Goal: Task Accomplishment & Management: Manage account settings

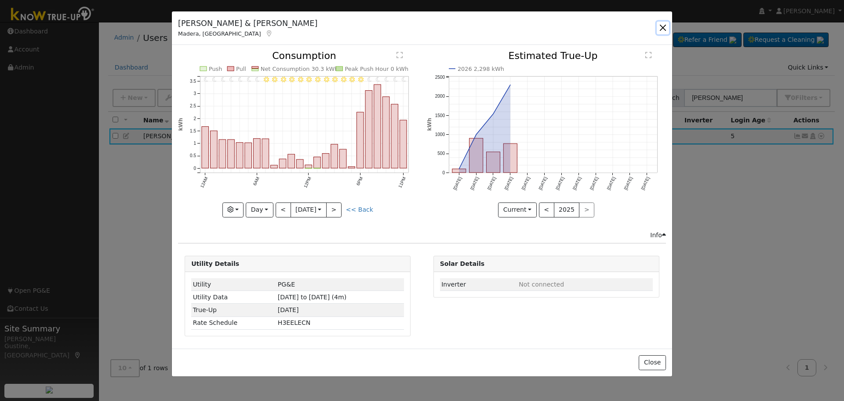
click at [664, 28] on button "button" at bounding box center [663, 28] width 12 height 12
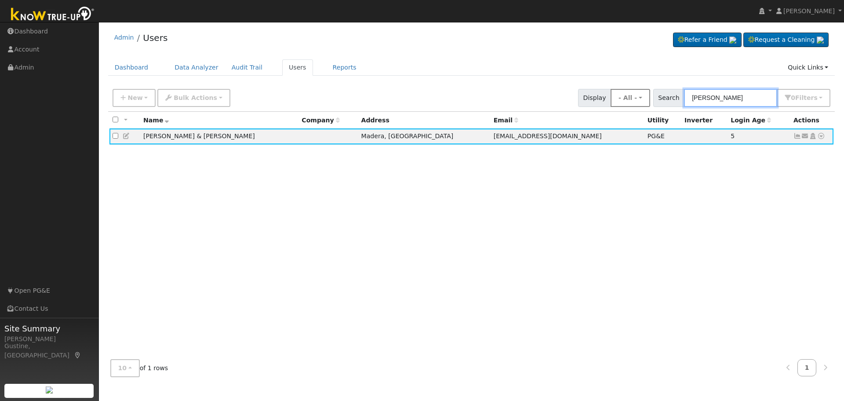
drag, startPoint x: 767, startPoint y: 106, endPoint x: 650, endPoint y: 98, distance: 117.2
click at [655, 97] on div "New Add User Quick Add Quick Connect Quick Convert Lead Bulk Actions Send Email…" at bounding box center [471, 96] width 721 height 21
paste input "[PERSON_NAME]"
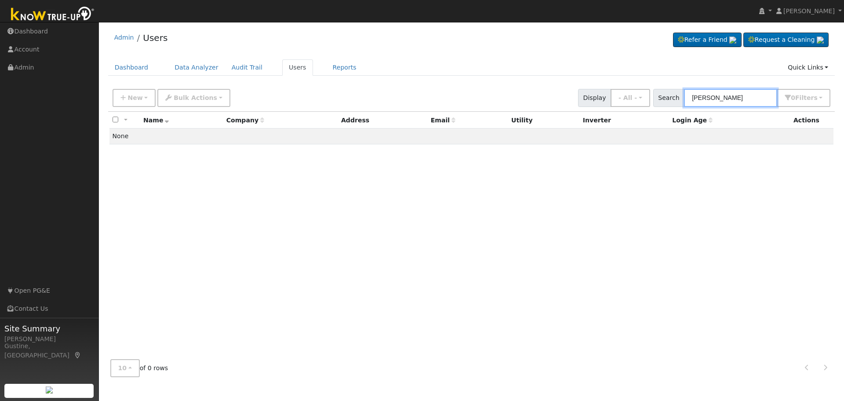
click at [738, 97] on input "[PERSON_NAME]" at bounding box center [730, 98] width 93 height 18
paste input "opez [PERSON_NAME]"
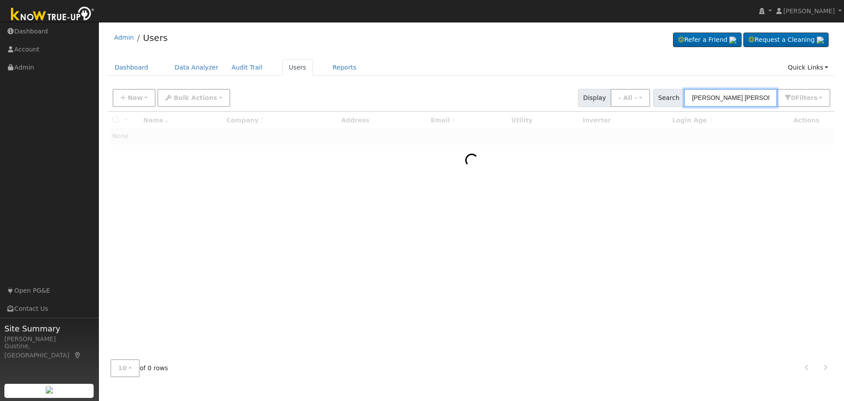
drag, startPoint x: 744, startPoint y: 98, endPoint x: 436, endPoint y: 108, distance: 308.4
click at [437, 108] on div "New Add User Quick Add Quick Connect Quick Convert Lead Bulk Actions Send Email…" at bounding box center [471, 97] width 727 height 27
click at [734, 100] on input "[PERSON_NAME]" at bounding box center [730, 98] width 93 height 18
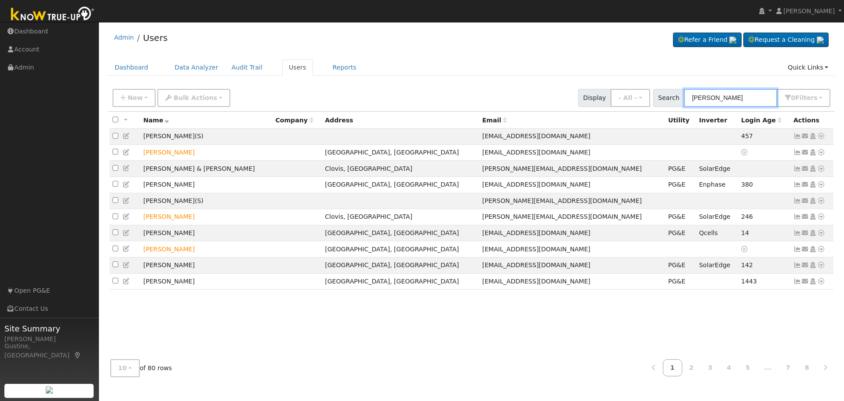
click at [752, 95] on input "[PERSON_NAME]" at bounding box center [730, 98] width 93 height 18
paste input "[PERSON_NAME]"
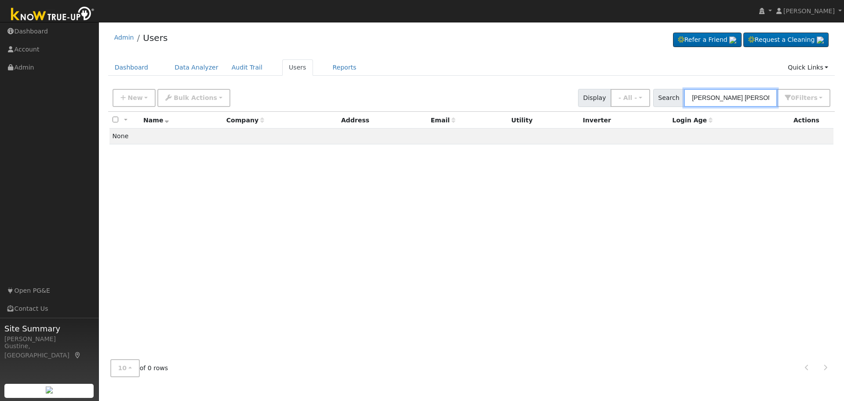
drag, startPoint x: 740, startPoint y: 100, endPoint x: 651, endPoint y: 108, distance: 89.2
click at [651, 108] on div "New Add User Quick Add Quick Connect Quick Convert Lead Bulk Actions Send Email…" at bounding box center [471, 97] width 727 height 27
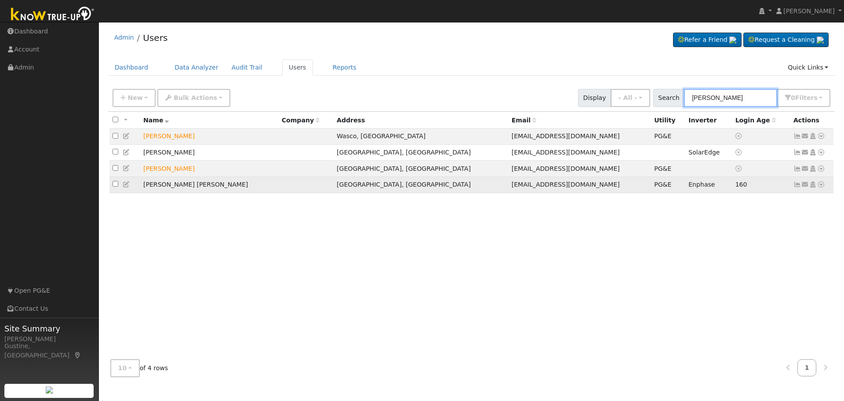
type input "[PERSON_NAME]"
click at [797, 187] on icon at bounding box center [798, 184] width 8 height 6
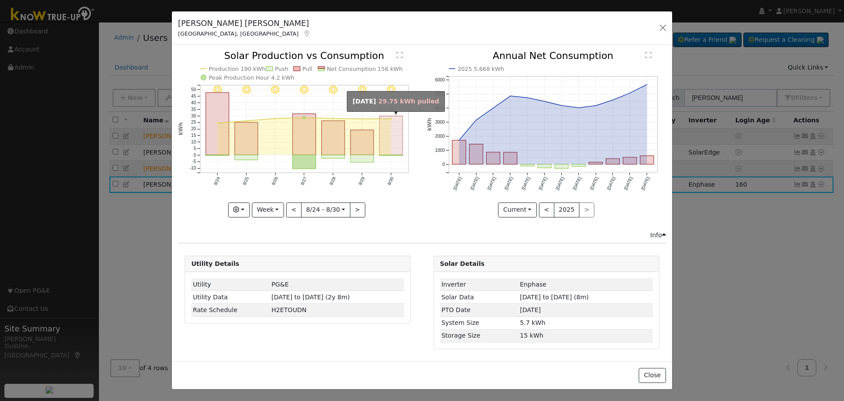
click at [389, 146] on rect "onclick=""" at bounding box center [391, 135] width 23 height 39
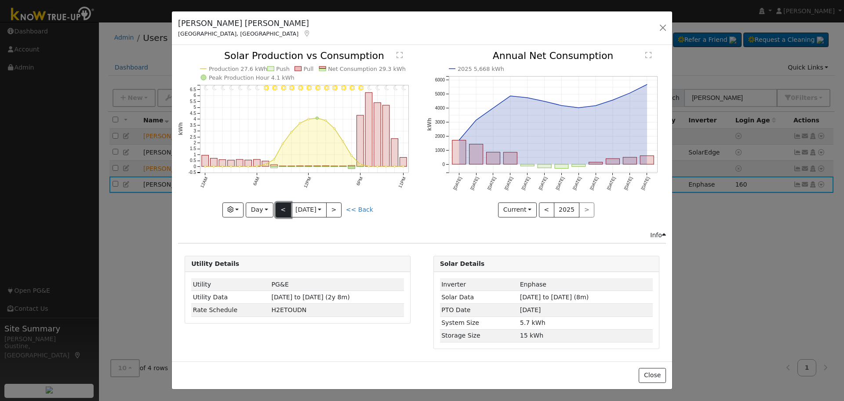
click at [283, 209] on button "<" at bounding box center [283, 209] width 15 height 15
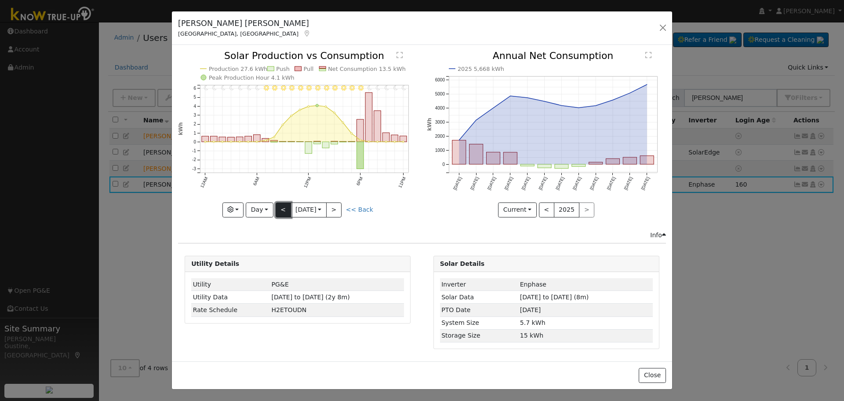
click at [281, 208] on button "<" at bounding box center [283, 209] width 15 height 15
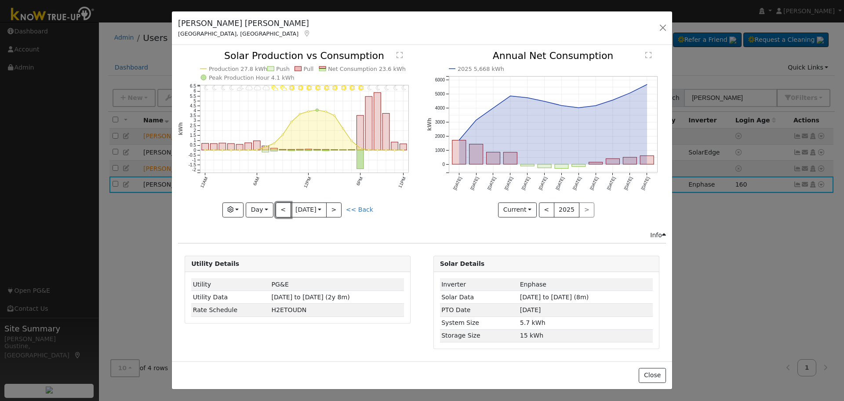
click at [281, 208] on button "<" at bounding box center [283, 209] width 15 height 15
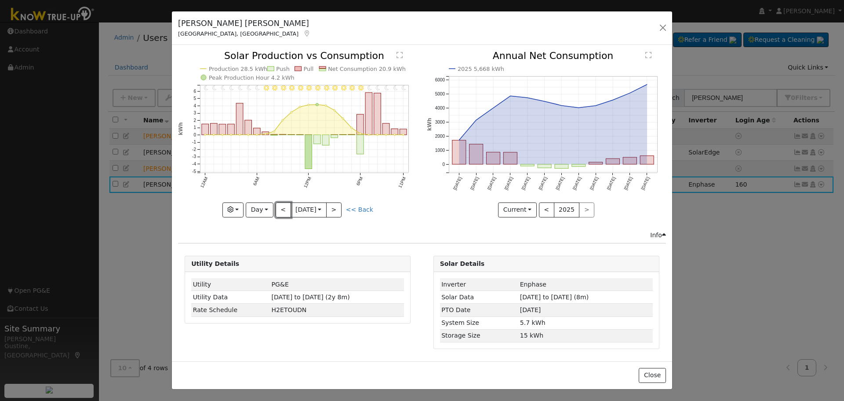
click at [281, 208] on button "<" at bounding box center [283, 209] width 15 height 15
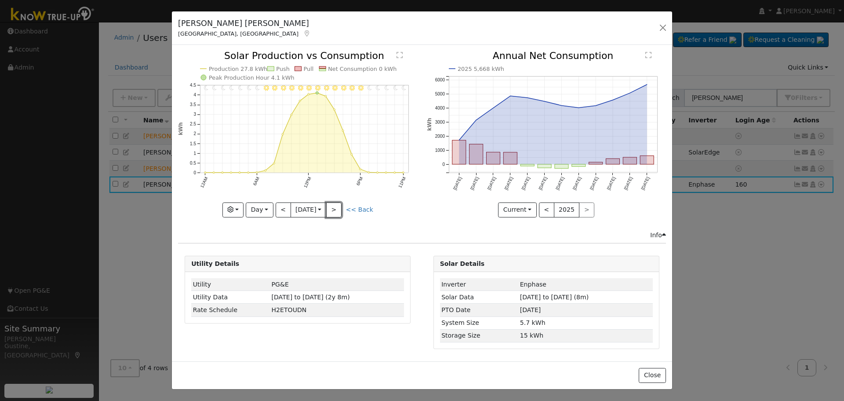
click at [337, 206] on button ">" at bounding box center [333, 209] width 15 height 15
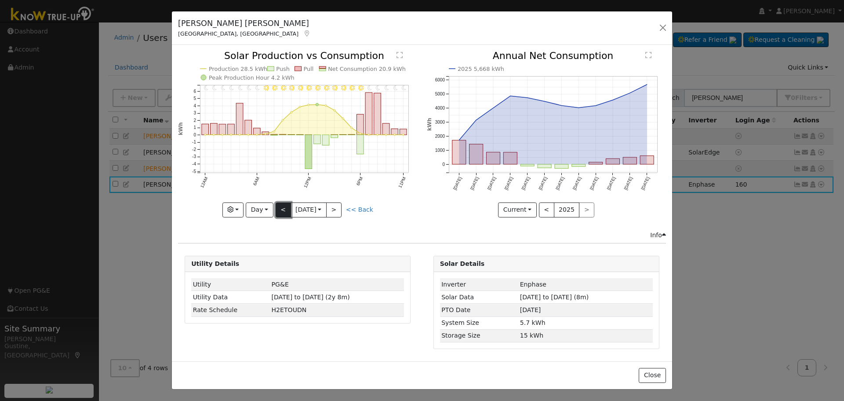
click at [281, 202] on button "<" at bounding box center [283, 209] width 15 height 15
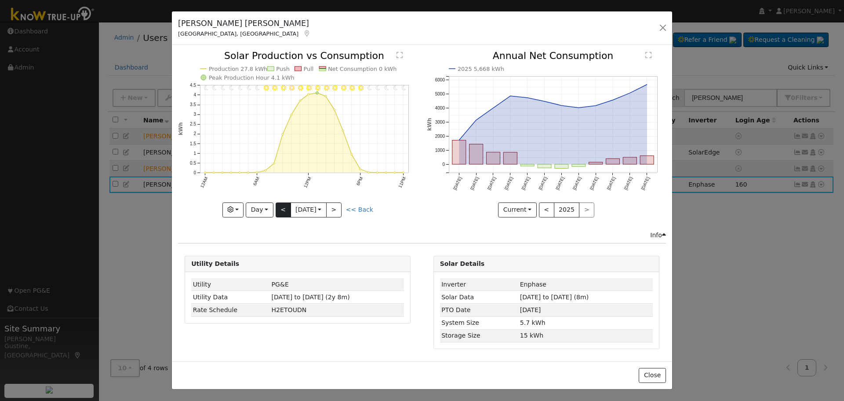
click at [281, 202] on div "11PM - Clear 10PM - Clear 9PM - Clear 8PM - Clear 7PM - Clear 6PM - Clear 5PM -…" at bounding box center [297, 134] width 239 height 166
click at [281, 202] on button "<" at bounding box center [283, 209] width 15 height 15
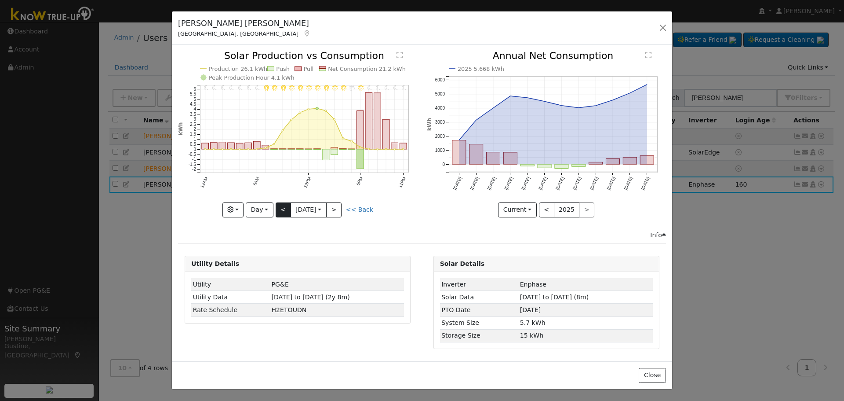
click at [281, 202] on div at bounding box center [297, 134] width 239 height 166
click at [281, 202] on button "<" at bounding box center [283, 209] width 15 height 15
click at [0, 0] on div at bounding box center [0, 0] width 0 height 0
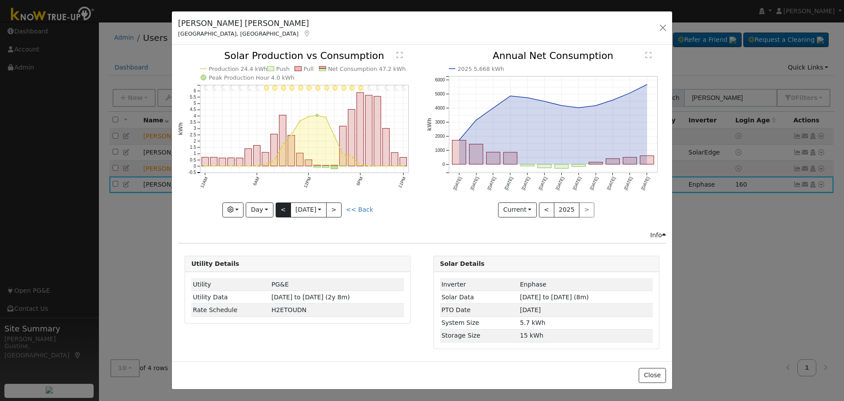
click at [281, 202] on div at bounding box center [297, 134] width 239 height 166
click at [281, 202] on button "<" at bounding box center [283, 209] width 15 height 15
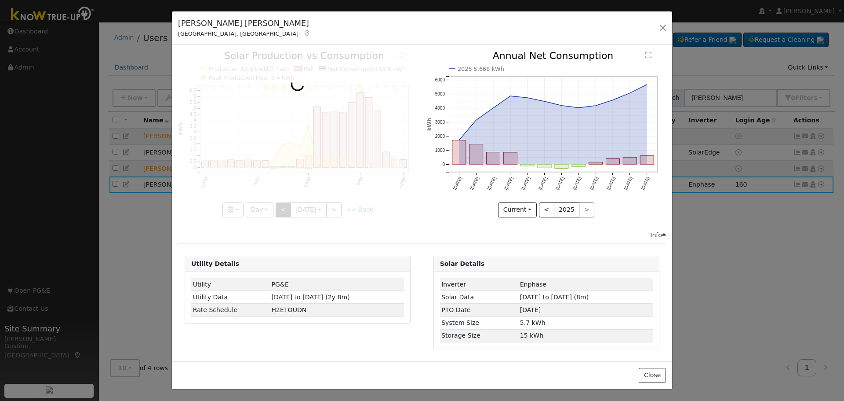
click at [281, 202] on div at bounding box center [297, 134] width 239 height 166
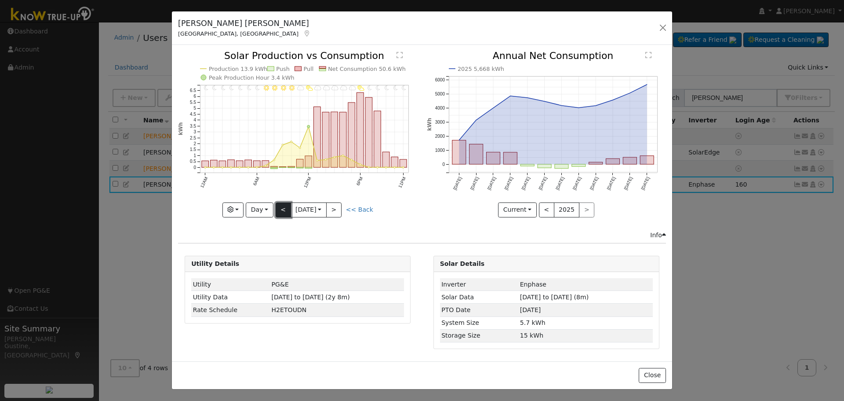
click at [281, 202] on button "<" at bounding box center [283, 209] width 15 height 15
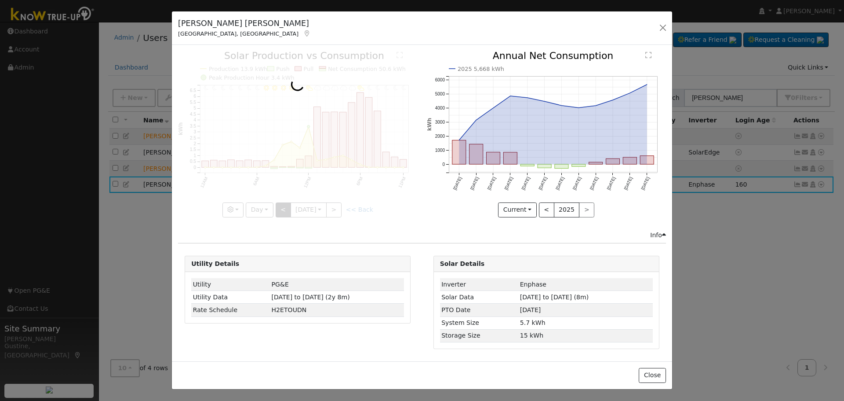
click at [281, 202] on div at bounding box center [297, 134] width 239 height 166
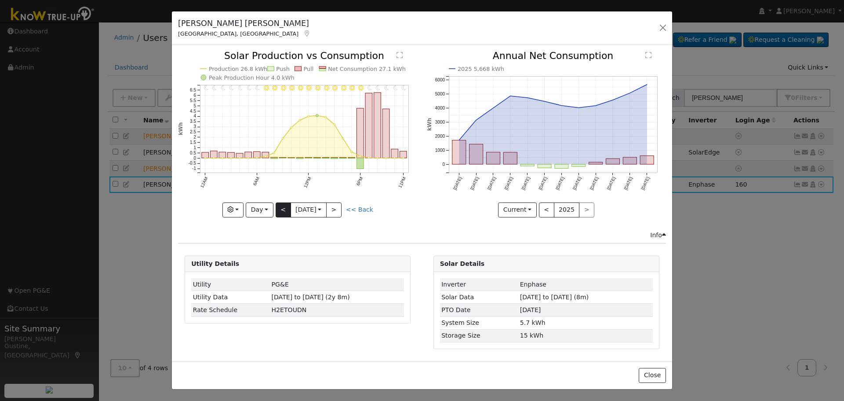
click at [281, 202] on div at bounding box center [297, 134] width 239 height 166
click at [281, 202] on div "11PM - Clear 10PM - Clear 9PM - MostlyClear 8PM - Clear 7PM - Clear 6PM - Clear…" at bounding box center [297, 134] width 239 height 166
click at [281, 202] on button "<" at bounding box center [283, 209] width 15 height 15
click at [268, 208] on div "11PM - PartlyCloudy 10PM - MostlyClear 9PM - MostlyClear 8PM - MostlyClear 7PM …" at bounding box center [297, 134] width 239 height 166
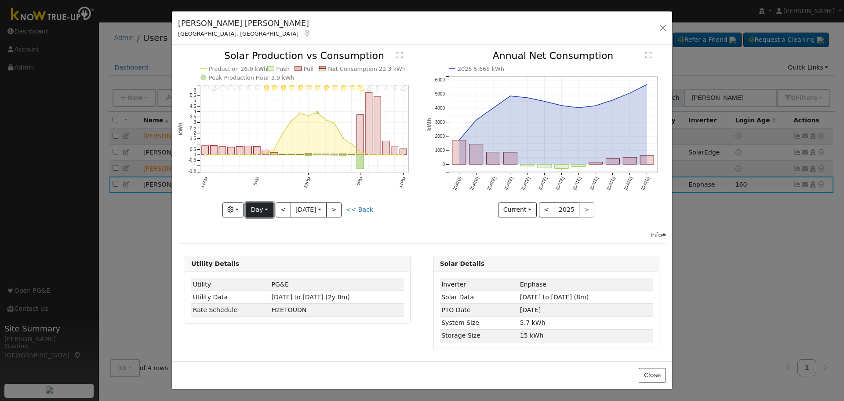
click at [268, 208] on button "Day" at bounding box center [259, 209] width 27 height 15
click at [279, 214] on button "<" at bounding box center [283, 209] width 15 height 15
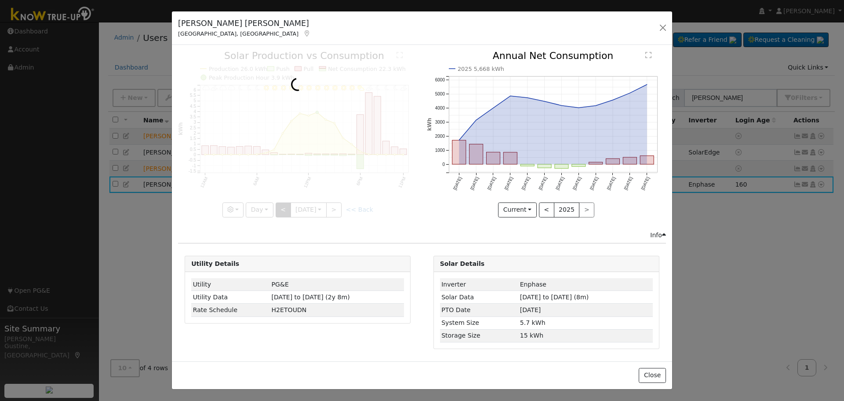
click at [279, 214] on div at bounding box center [297, 134] width 239 height 166
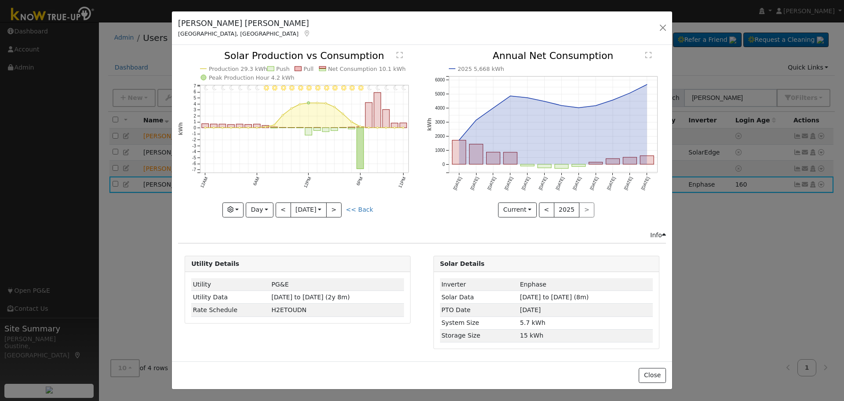
click at [281, 212] on div at bounding box center [297, 134] width 239 height 166
click at [281, 212] on button "<" at bounding box center [283, 209] width 15 height 15
drag, startPoint x: 281, startPoint y: 212, endPoint x: 282, endPoint y: 216, distance: 4.6
click at [0, 0] on div at bounding box center [0, 0] width 0 height 0
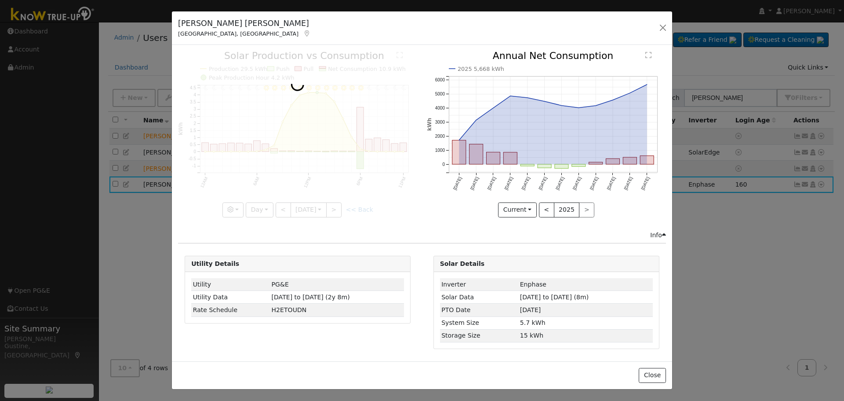
click at [282, 216] on div at bounding box center [297, 134] width 239 height 166
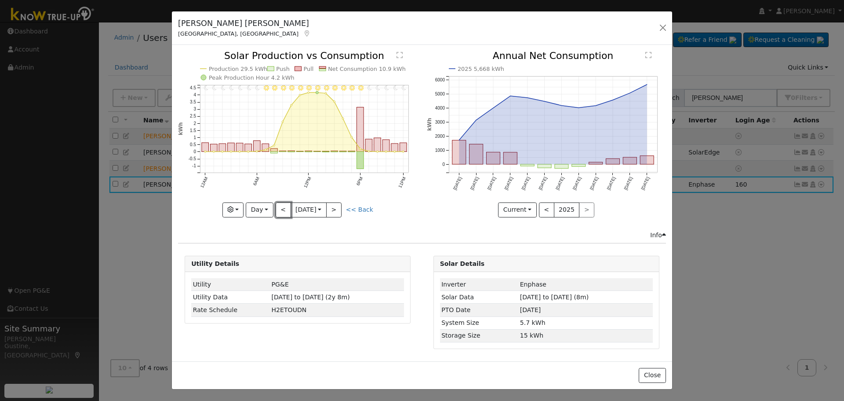
click at [282, 216] on button "<" at bounding box center [283, 209] width 15 height 15
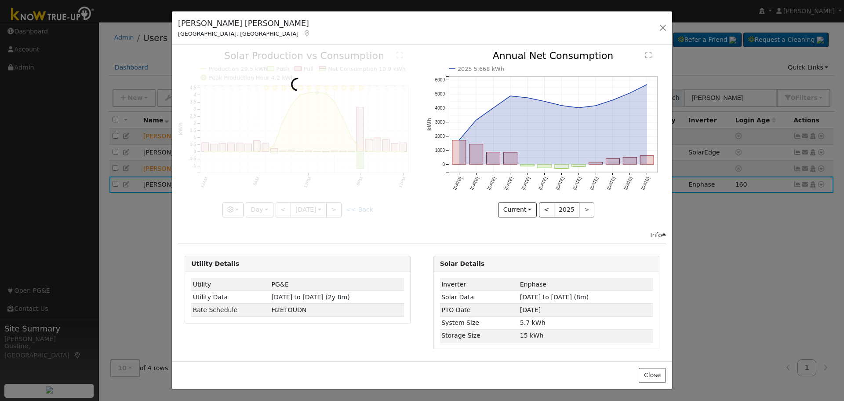
click at [282, 216] on div at bounding box center [297, 134] width 239 height 166
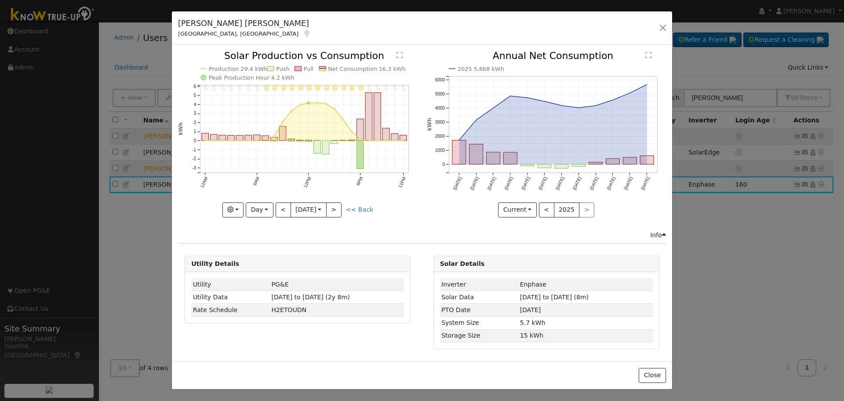
click at [282, 216] on div "11PM - Clear 10PM - Clear 9PM - Clear 8PM - Clear 7PM - Clear 6PM - Clear 5PM -…" at bounding box center [297, 134] width 239 height 166
click at [282, 216] on button "<" at bounding box center [283, 209] width 15 height 15
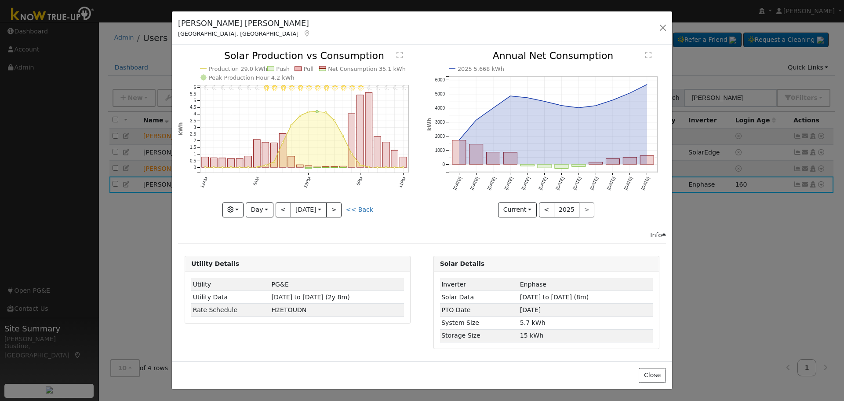
click at [282, 211] on div "11PM - Clear 10PM - Clear 9PM - Clear 8PM - Clear 7PM - Clear 6PM - Clear 5PM -…" at bounding box center [297, 134] width 239 height 166
click at [282, 211] on button "<" at bounding box center [283, 209] width 15 height 15
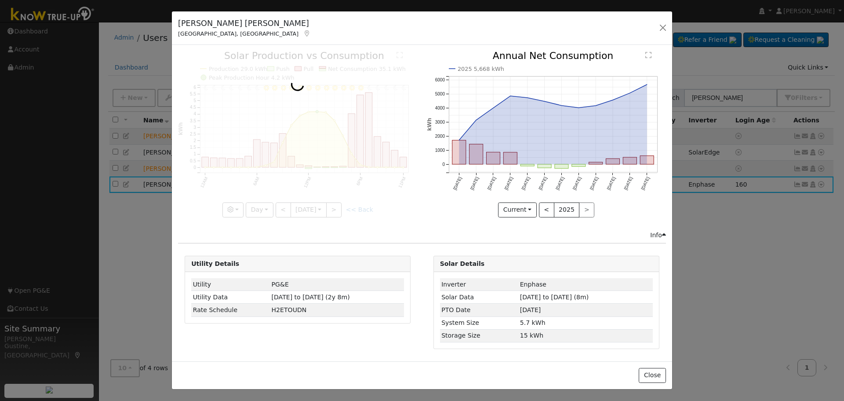
click at [282, 210] on div at bounding box center [297, 134] width 239 height 166
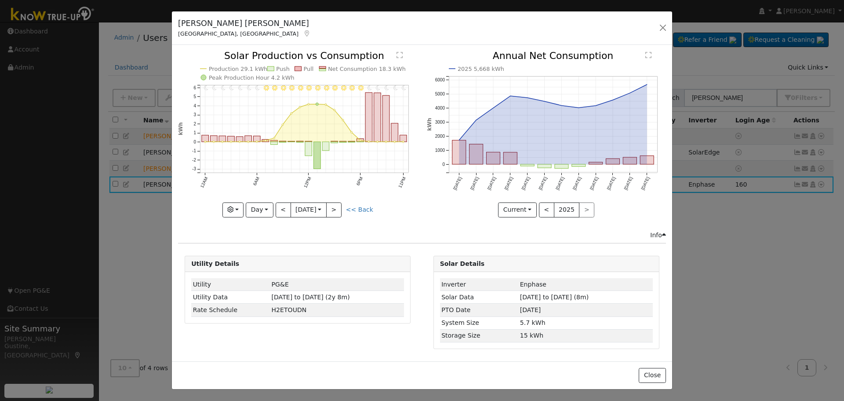
click at [282, 210] on div at bounding box center [297, 134] width 239 height 166
click at [282, 210] on button "<" at bounding box center [283, 209] width 15 height 15
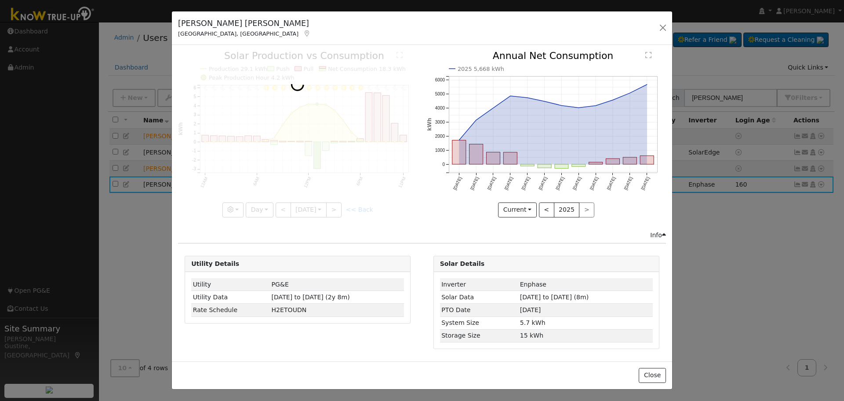
click at [282, 210] on div at bounding box center [297, 134] width 239 height 166
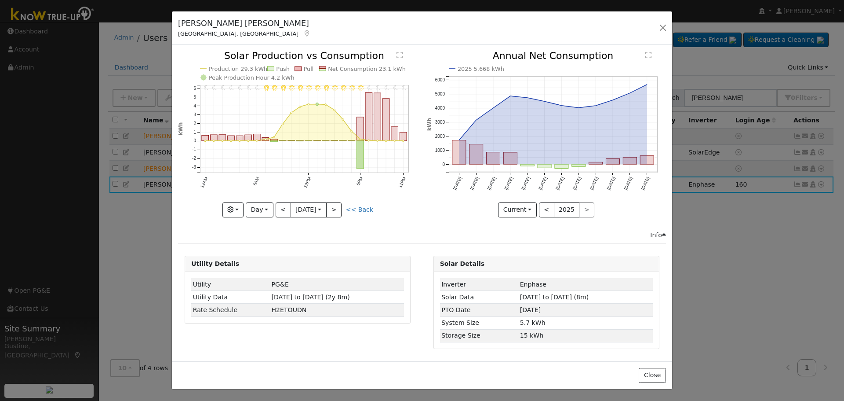
click at [343, 210] on icon "11PM - Clear 10PM - Clear 9PM - Clear 8PM - Clear 7PM - Clear 6PM - Clear 5PM -…" at bounding box center [297, 133] width 239 height 165
click at [329, 197] on icon "11PM - Clear 10PM - Clear 9PM - Clear 8PM - Clear 7PM - Clear 6PM - Clear 5PM -…" at bounding box center [297, 133] width 239 height 165
click at [337, 205] on button ">" at bounding box center [333, 209] width 15 height 15
click at [276, 211] on icon "11PM - Clear 10PM - Clear 9PM - Clear 8PM - Clear 7PM - Clear 6PM - Clear 5PM -…" at bounding box center [297, 133] width 239 height 165
click at [280, 211] on button "<" at bounding box center [283, 209] width 15 height 15
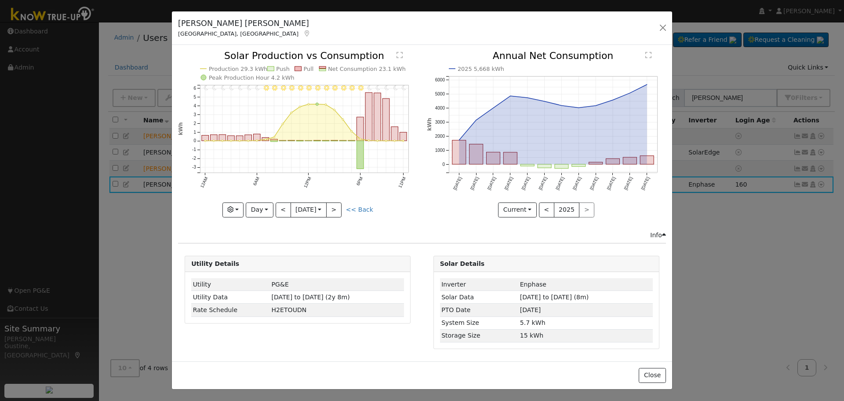
click at [268, 209] on div at bounding box center [297, 134] width 239 height 166
click at [268, 209] on button "Day" at bounding box center [259, 209] width 27 height 15
click at [273, 263] on link "Year" at bounding box center [276, 265] width 61 height 12
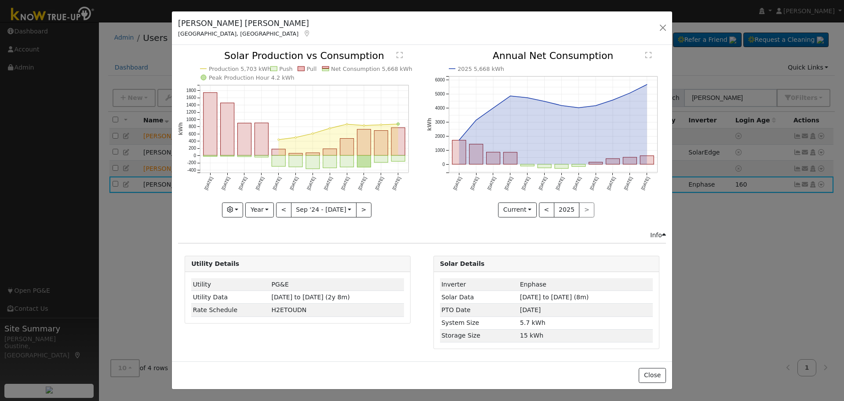
click at [277, 210] on div "Production 5,703 kWh Push Pull Net Consumption 5,668 kWh Peak Production Hour 4…" at bounding box center [297, 134] width 239 height 166
click at [277, 210] on button "<" at bounding box center [283, 209] width 15 height 15
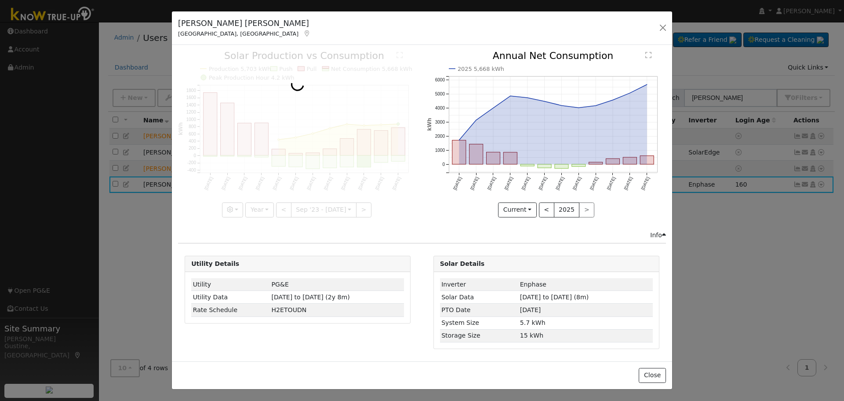
click at [360, 211] on div at bounding box center [297, 134] width 239 height 166
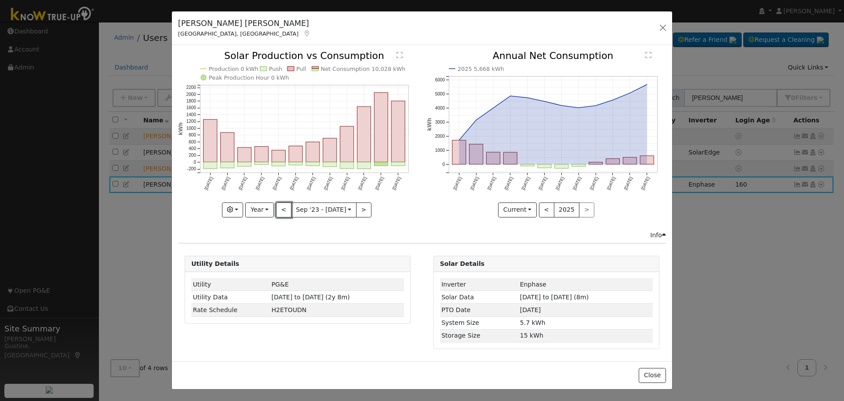
click at [285, 210] on button "<" at bounding box center [283, 209] width 15 height 15
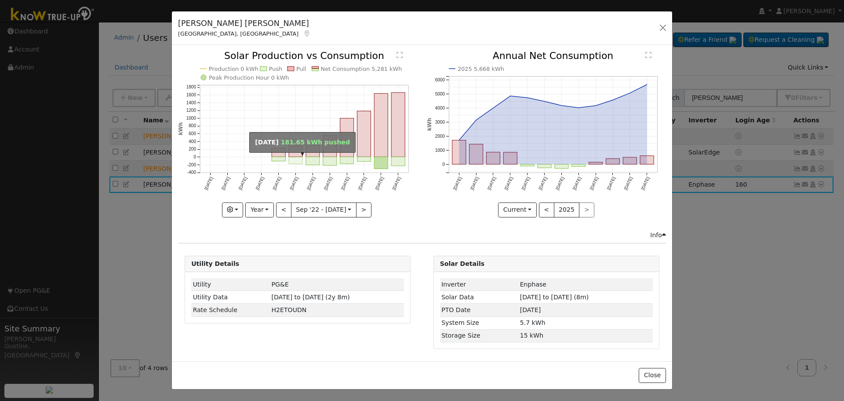
click at [293, 156] on rect "onclick=""" at bounding box center [296, 151] width 14 height 11
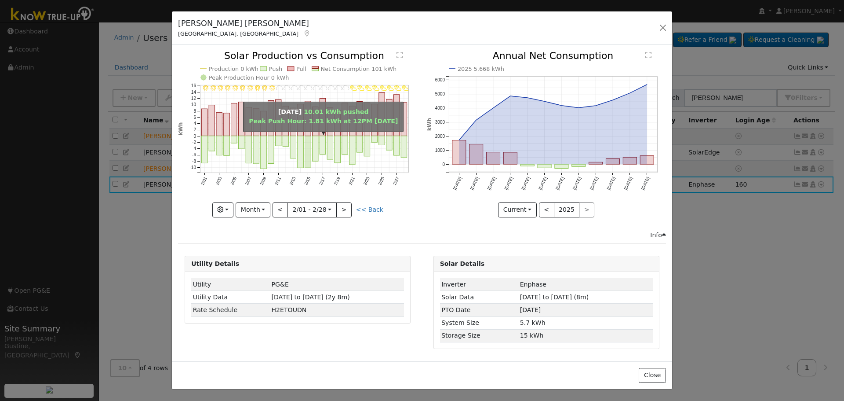
click at [309, 156] on rect "onclick=""" at bounding box center [308, 151] width 6 height 31
type input "[DATE]"
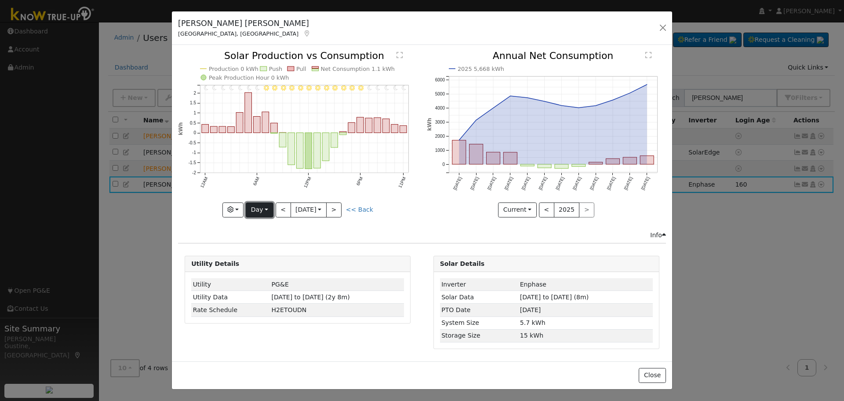
click at [260, 211] on button "Day" at bounding box center [259, 209] width 27 height 15
click at [284, 271] on link "Custom" at bounding box center [276, 277] width 61 height 12
click at [267, 205] on icon "11PM - Clear 10PM - Clear 9PM - Clear 8PM - Clear 7PM - Clear 6PM - Clear 5PM -…" at bounding box center [297, 133] width 239 height 165
click at [263, 205] on button "Custom" at bounding box center [247, 209] width 39 height 15
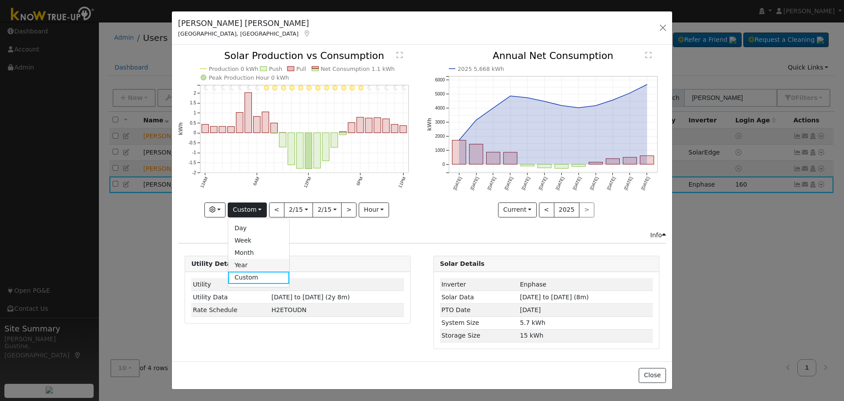
click at [253, 260] on link "Year" at bounding box center [258, 265] width 61 height 12
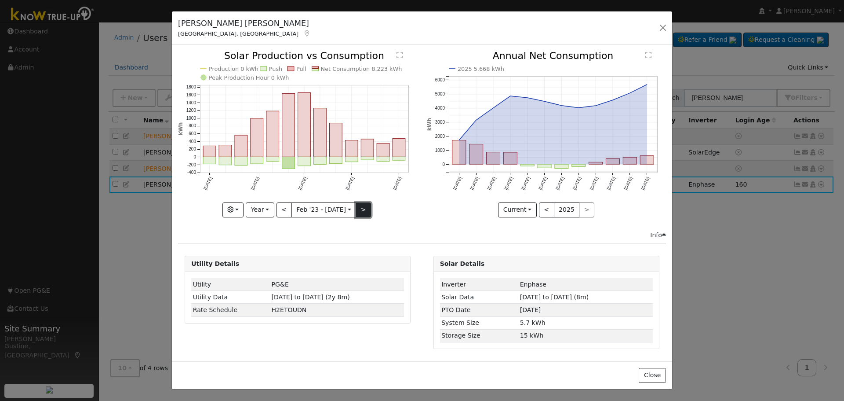
click at [359, 211] on button ">" at bounding box center [363, 209] width 15 height 15
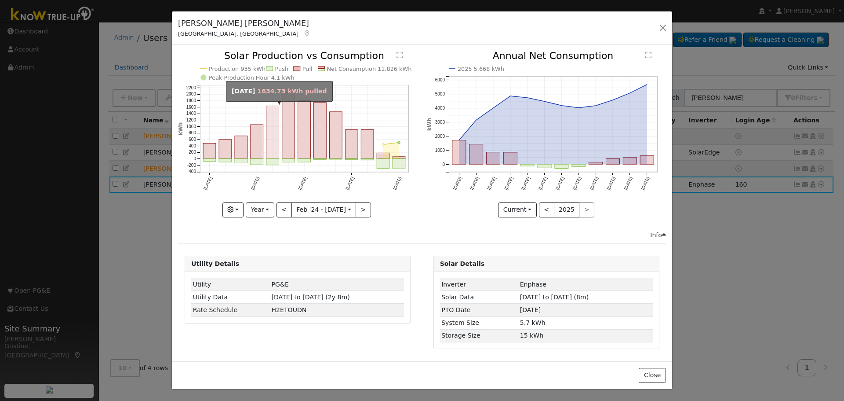
click at [277, 134] on rect "onclick=""" at bounding box center [272, 132] width 13 height 53
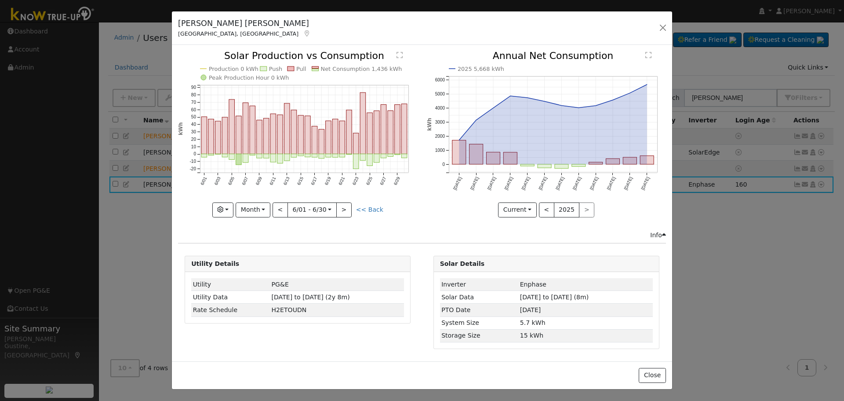
click at [308, 157] on rect "onclick=""" at bounding box center [308, 155] width 6 height 3
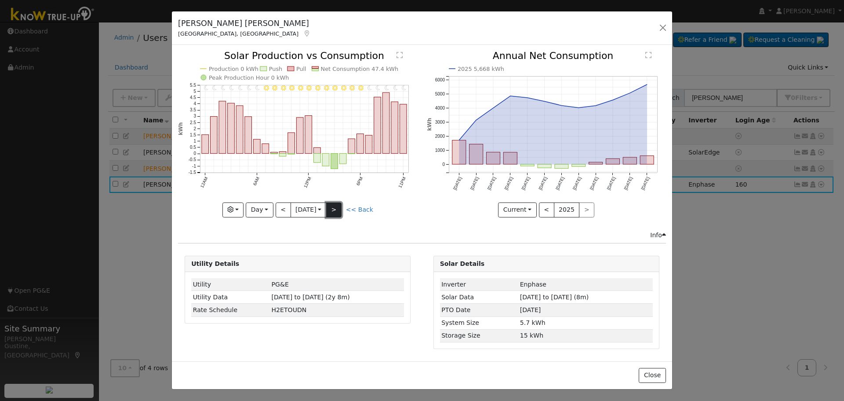
click at [339, 206] on button ">" at bounding box center [333, 209] width 15 height 15
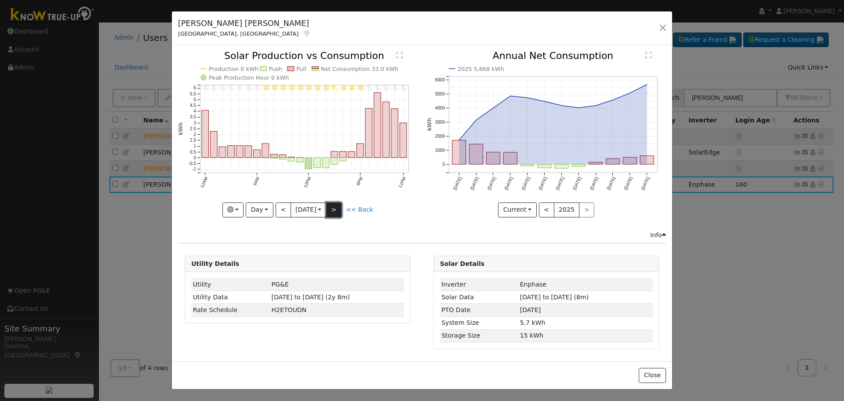
click at [342, 208] on button ">" at bounding box center [333, 209] width 15 height 15
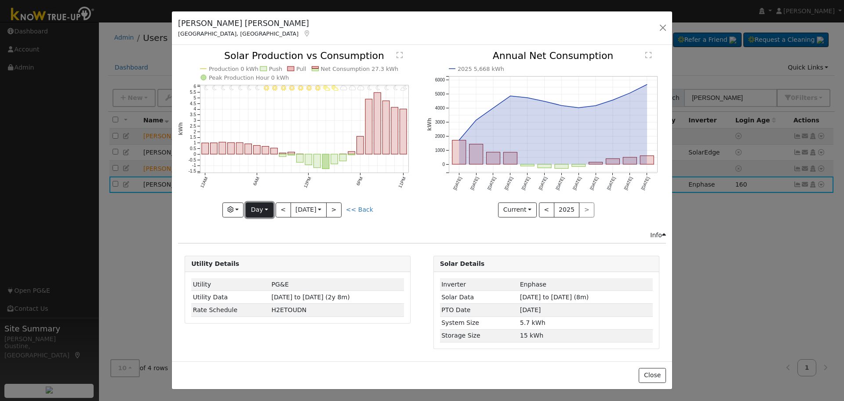
click at [267, 204] on button "Day" at bounding box center [259, 209] width 27 height 15
click at [272, 262] on link "Year" at bounding box center [276, 265] width 61 height 12
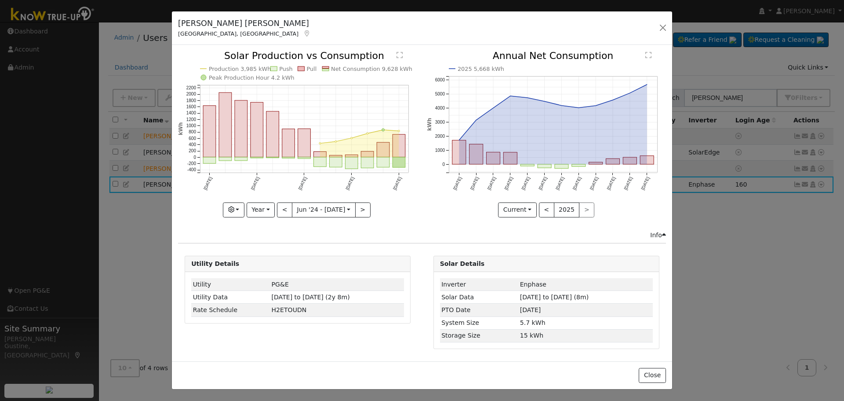
click at [284, 146] on rect "onclick=""" at bounding box center [288, 143] width 13 height 28
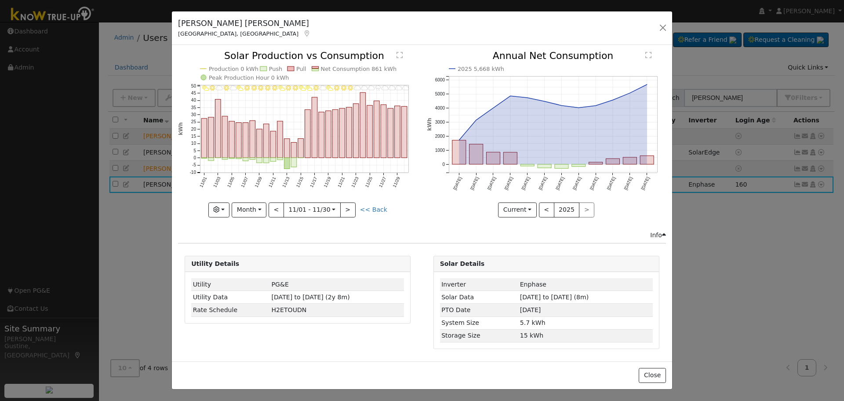
click at [280, 167] on line at bounding box center [280, 128] width 0 height 87
click at [284, 163] on icon "11/30 - Cloudy 11/29 - Cloudy 11/28 - MostlyCloudy 11/27 - Cloudy 11/26 - Drizz…" at bounding box center [297, 133] width 239 height 165
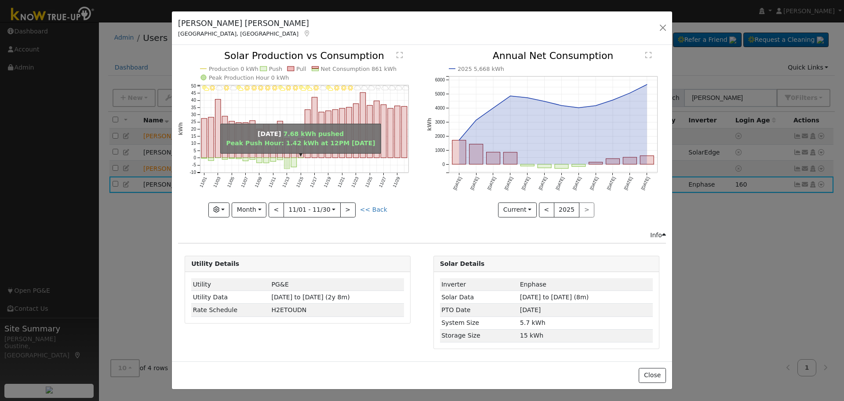
click at [286, 162] on rect "onclick=""" at bounding box center [287, 163] width 6 height 11
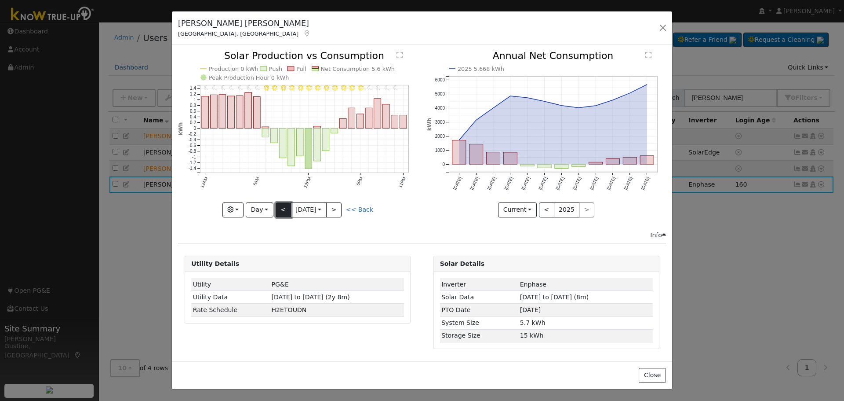
click at [276, 206] on button "<" at bounding box center [283, 209] width 15 height 15
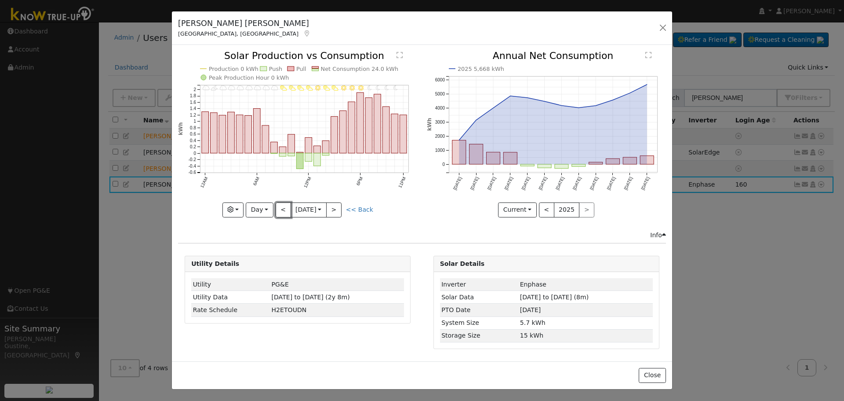
click at [279, 209] on button "<" at bounding box center [283, 209] width 15 height 15
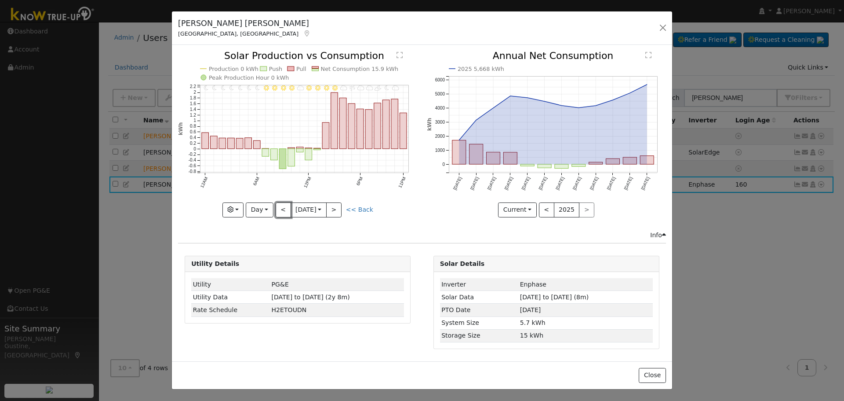
click at [279, 210] on button "<" at bounding box center [283, 209] width 15 height 15
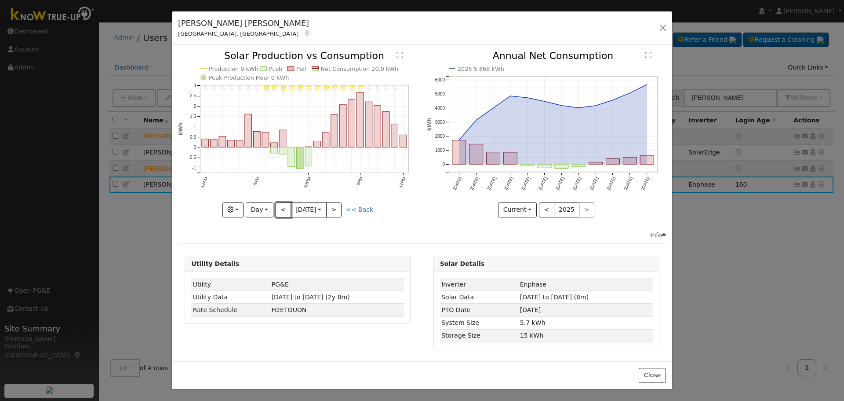
click at [279, 210] on button "<" at bounding box center [283, 209] width 15 height 15
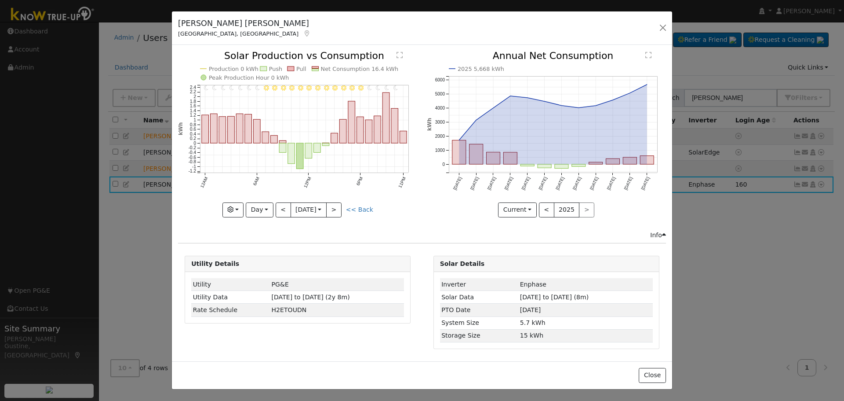
click at [279, 209] on div at bounding box center [297, 134] width 239 height 166
click at [279, 209] on button "<" at bounding box center [283, 209] width 15 height 15
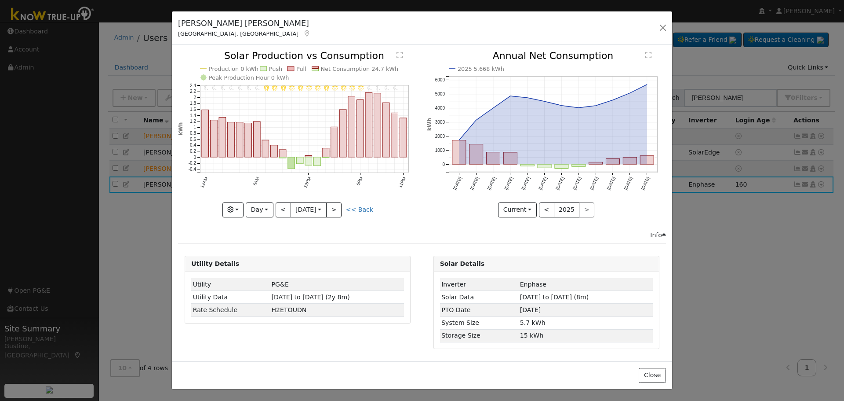
click at [298, 209] on div at bounding box center [297, 134] width 239 height 166
click at [280, 206] on button "<" at bounding box center [283, 209] width 15 height 15
type input "[DATE]"
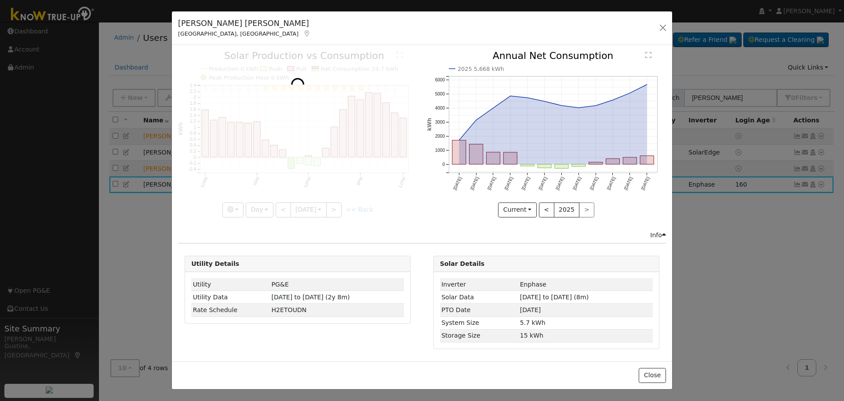
click at [294, 207] on div at bounding box center [297, 134] width 239 height 166
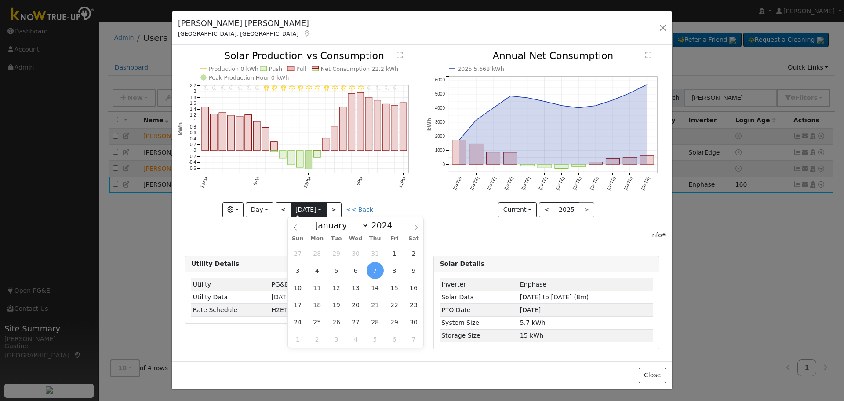
click at [295, 207] on input "[DATE]" at bounding box center [308, 210] width 35 height 14
click at [299, 229] on icon at bounding box center [295, 227] width 6 height 6
select select "8"
click at [351, 274] on span "11" at bounding box center [355, 270] width 17 height 17
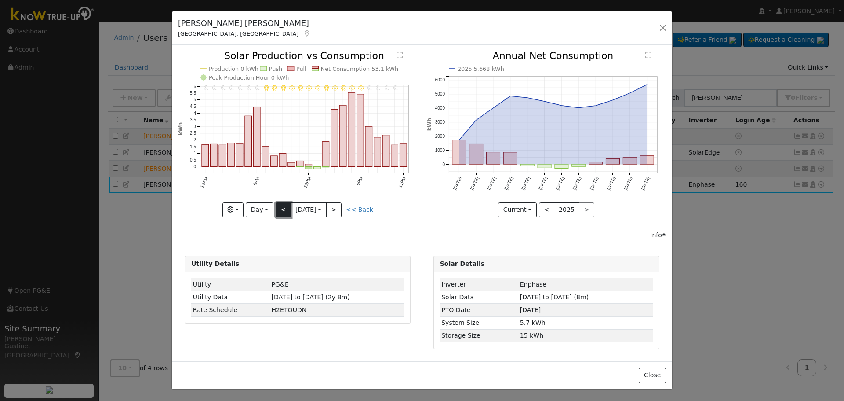
click at [280, 208] on button "<" at bounding box center [283, 209] width 15 height 15
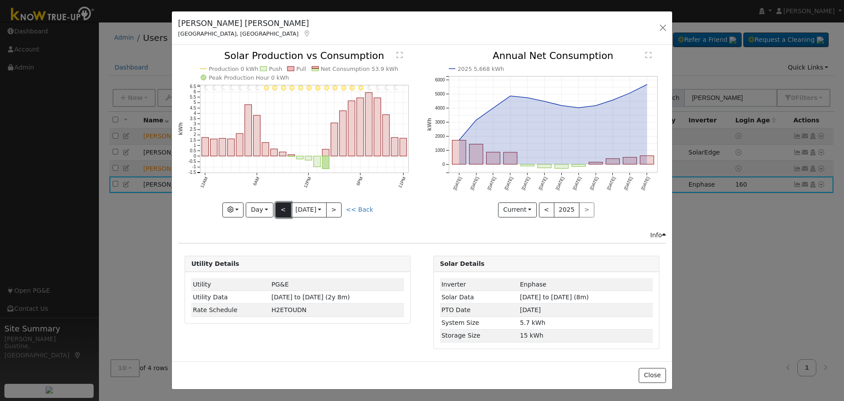
click at [280, 208] on button "<" at bounding box center [283, 209] width 15 height 15
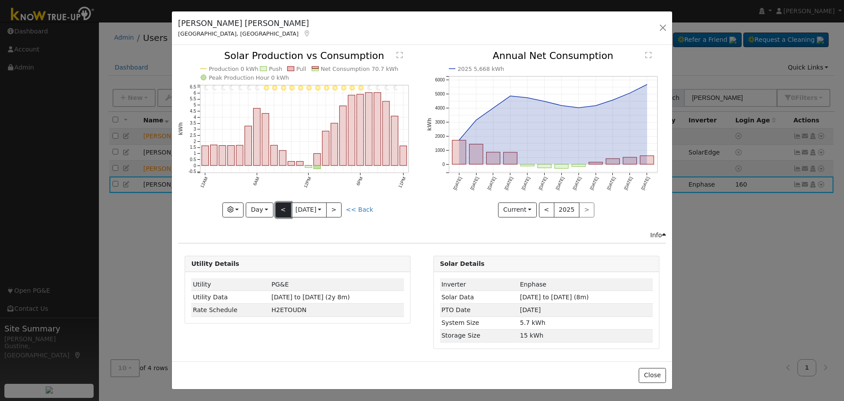
click at [280, 207] on button "<" at bounding box center [283, 209] width 15 height 15
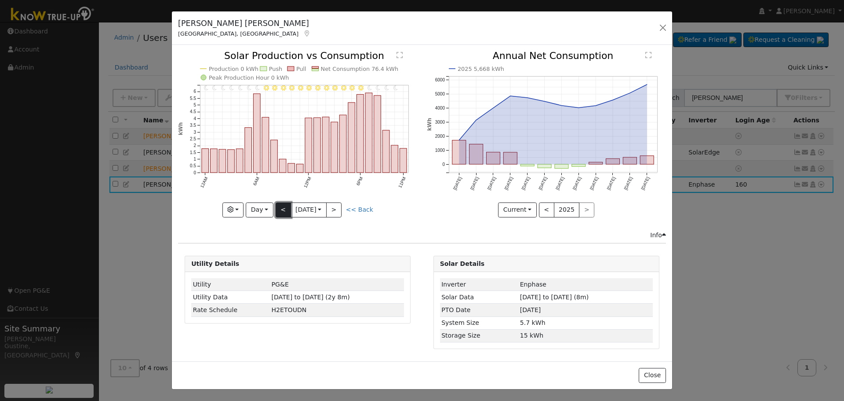
click at [280, 207] on button "<" at bounding box center [283, 209] width 15 height 15
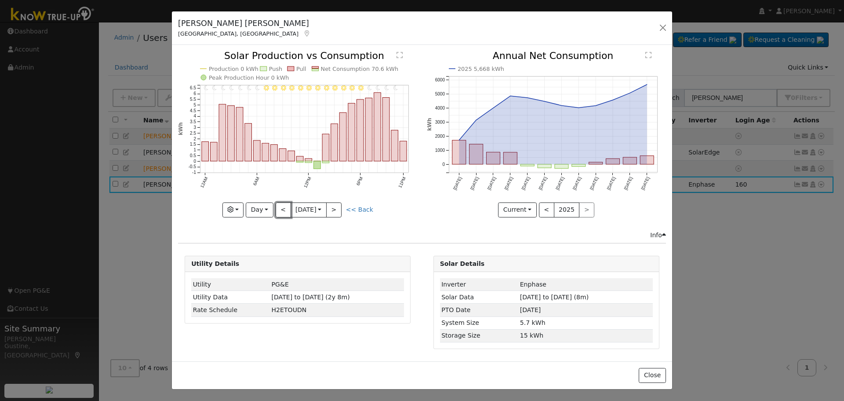
click at [284, 209] on button "<" at bounding box center [283, 209] width 15 height 15
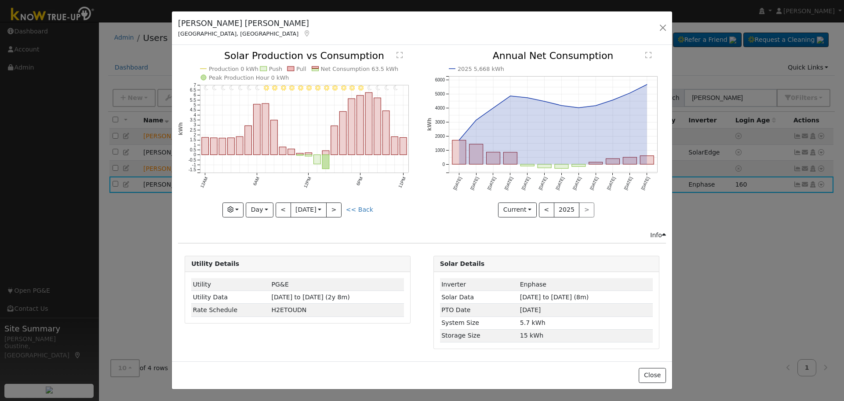
click at [256, 208] on div at bounding box center [297, 134] width 239 height 166
click at [256, 208] on button "Day" at bounding box center [259, 209] width 27 height 15
click at [273, 254] on link "Month" at bounding box center [276, 252] width 61 height 12
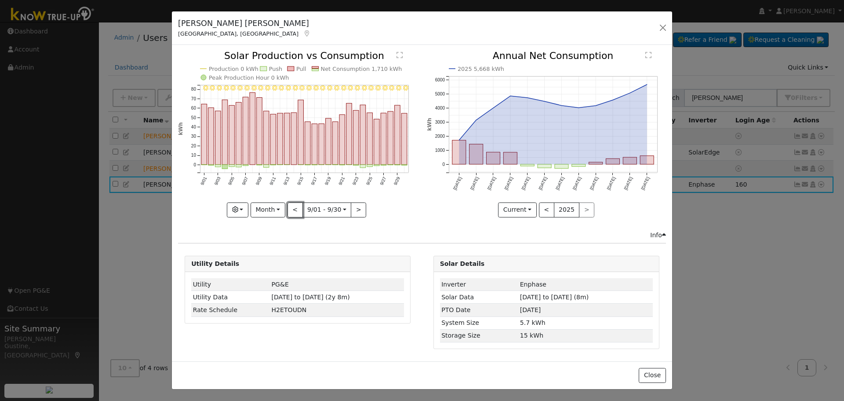
click at [291, 209] on button "<" at bounding box center [295, 209] width 15 height 15
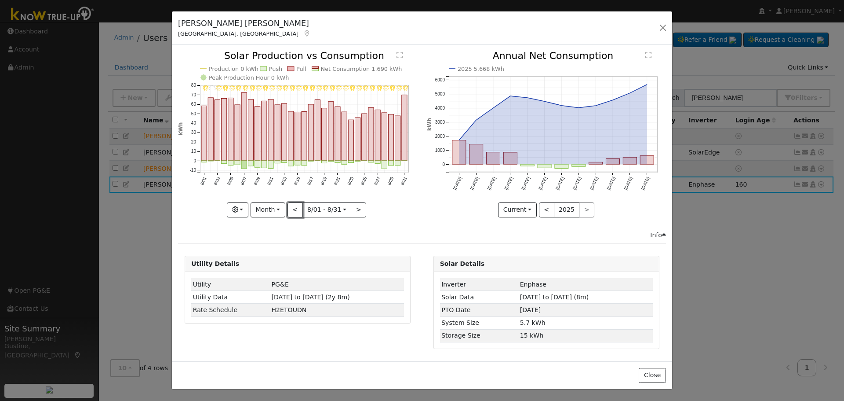
drag, startPoint x: 294, startPoint y: 208, endPoint x: 311, endPoint y: 211, distance: 17.8
click at [301, 208] on button "<" at bounding box center [295, 209] width 15 height 15
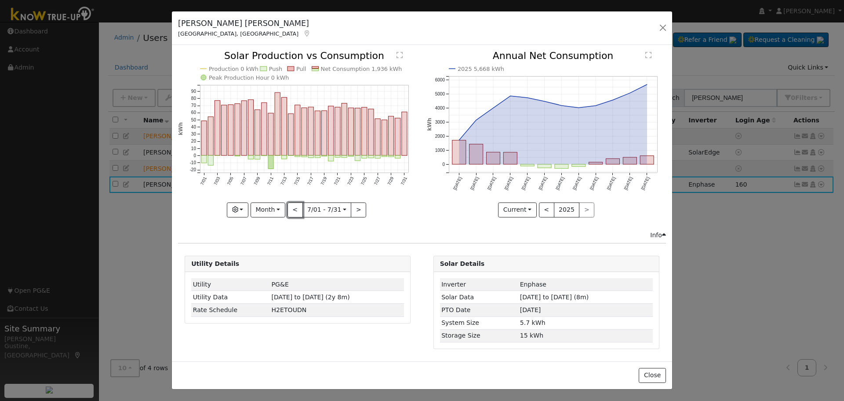
click at [296, 205] on button "<" at bounding box center [295, 209] width 15 height 15
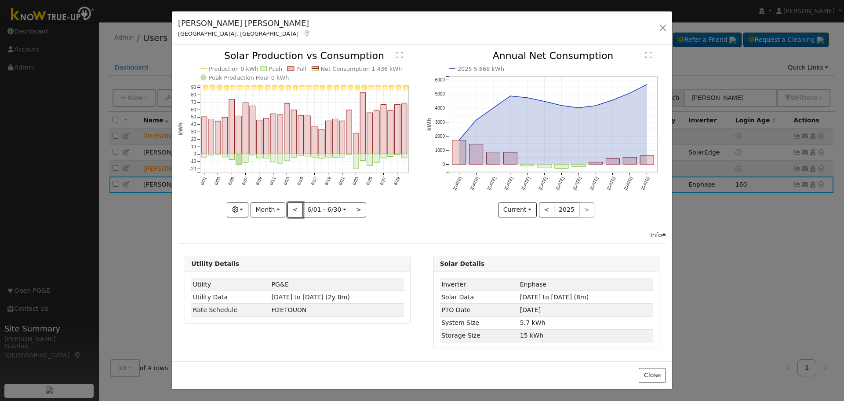
click at [292, 211] on button "<" at bounding box center [295, 209] width 15 height 15
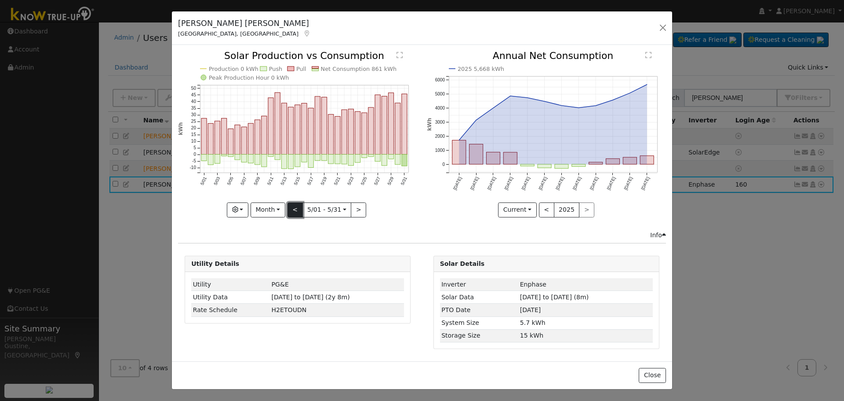
click at [295, 210] on button "<" at bounding box center [295, 209] width 15 height 15
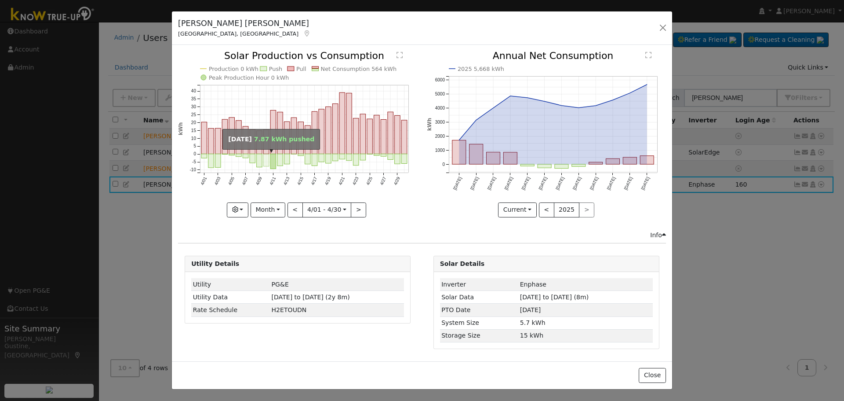
click at [268, 160] on rect "onclick=""" at bounding box center [267, 160] width 6 height 12
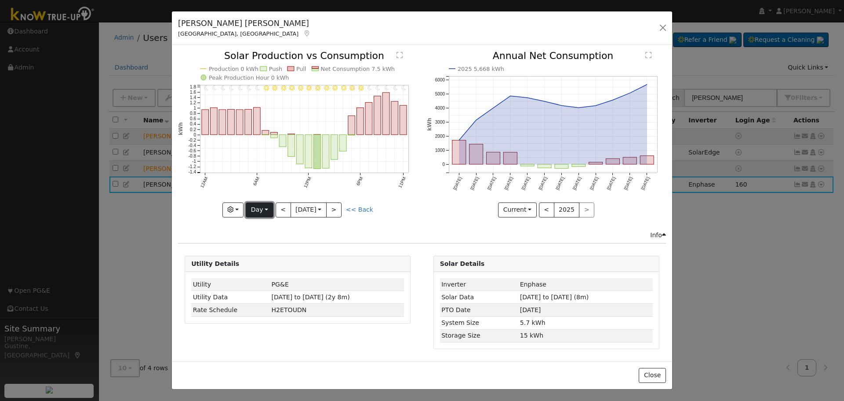
click at [261, 213] on button "Day" at bounding box center [259, 209] width 27 height 15
click at [279, 260] on link "Year" at bounding box center [276, 265] width 61 height 12
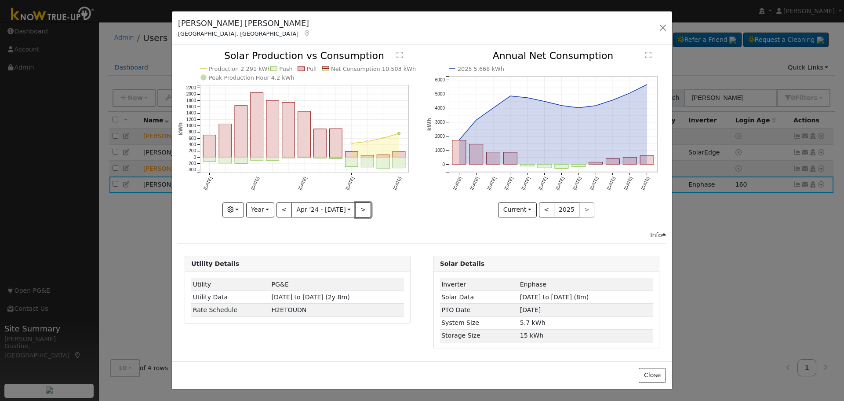
click at [359, 204] on button ">" at bounding box center [363, 209] width 15 height 15
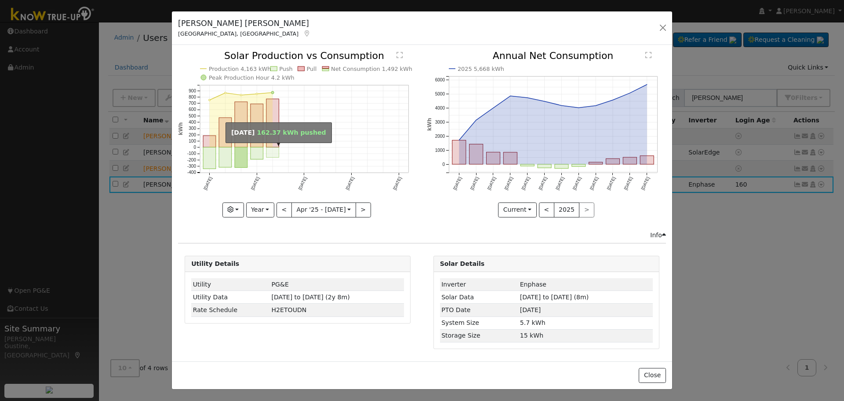
click at [270, 147] on rect "onclick=""" at bounding box center [272, 152] width 13 height 10
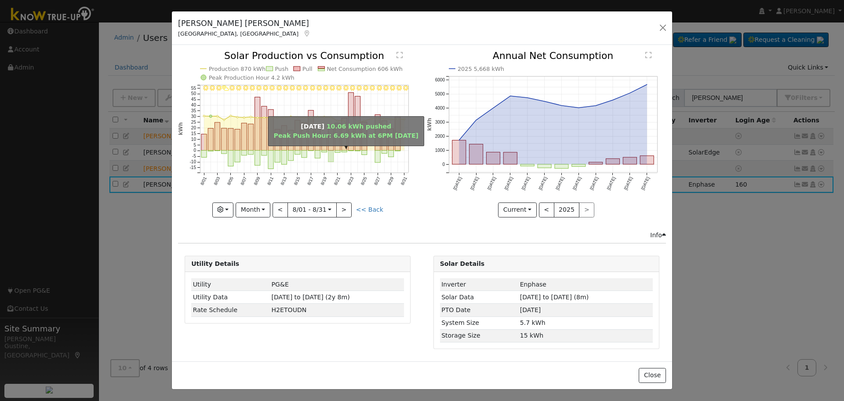
click at [333, 160] on rect "onclick=""" at bounding box center [330, 155] width 5 height 11
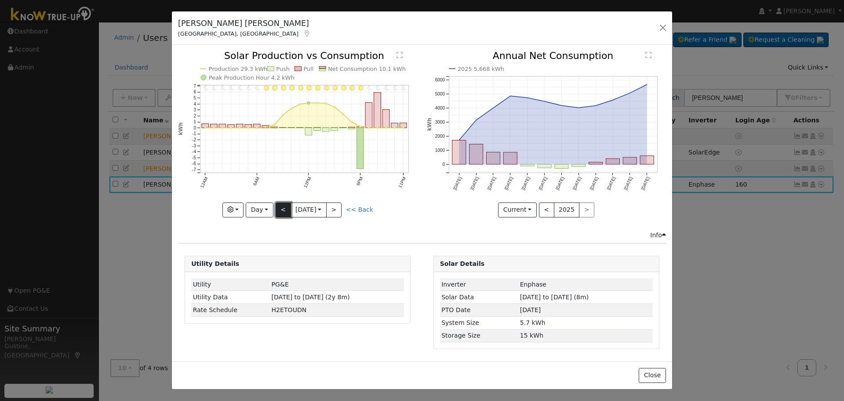
click at [283, 213] on button "<" at bounding box center [283, 209] width 15 height 15
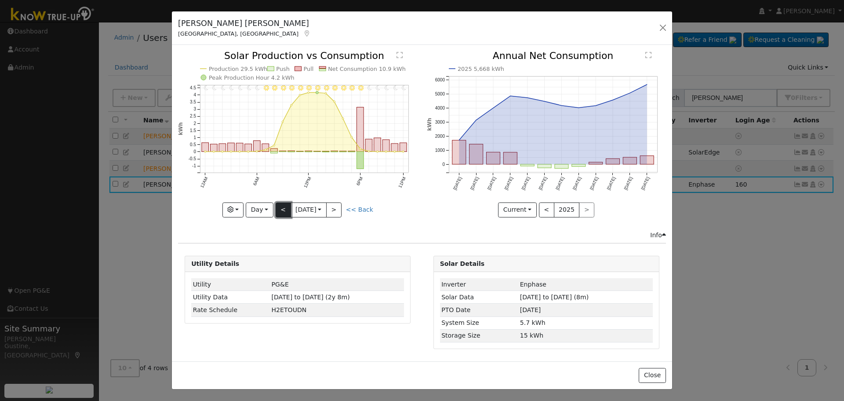
click at [285, 207] on button "<" at bounding box center [283, 209] width 15 height 15
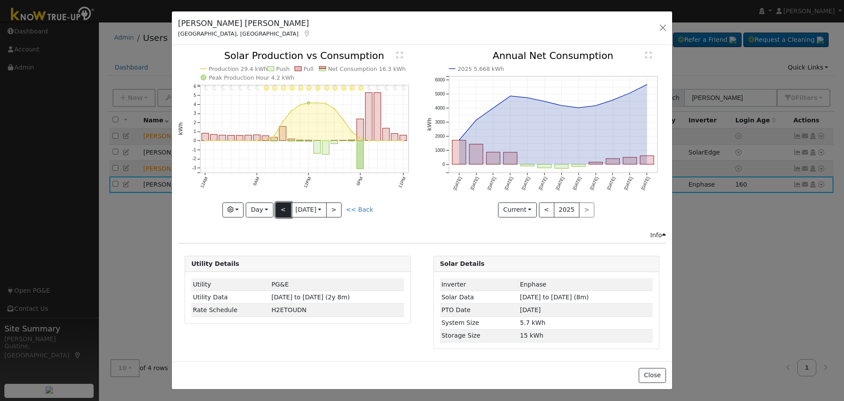
click at [285, 207] on button "<" at bounding box center [283, 209] width 15 height 15
type input "[DATE]"
